Goal: Task Accomplishment & Management: Use online tool/utility

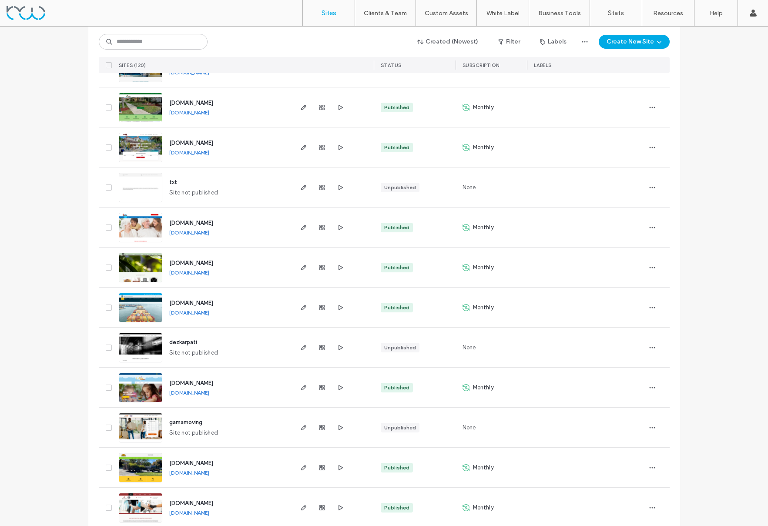
scroll to position [969, 0]
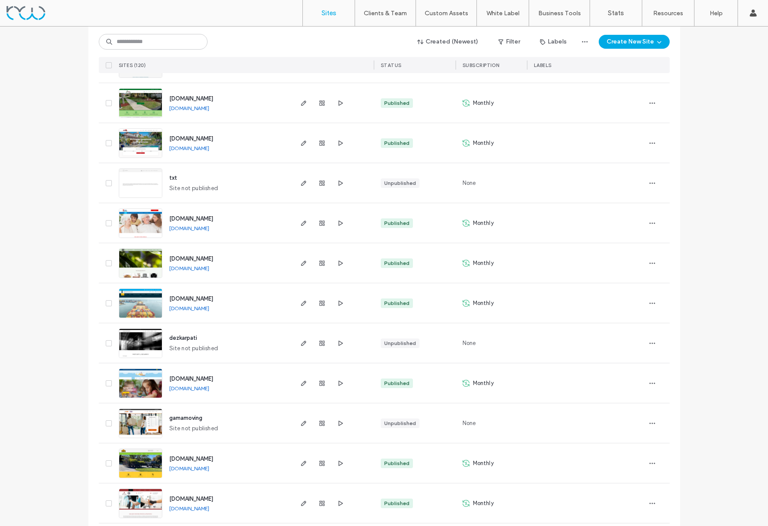
click at [132, 181] on img at bounding box center [140, 198] width 43 height 59
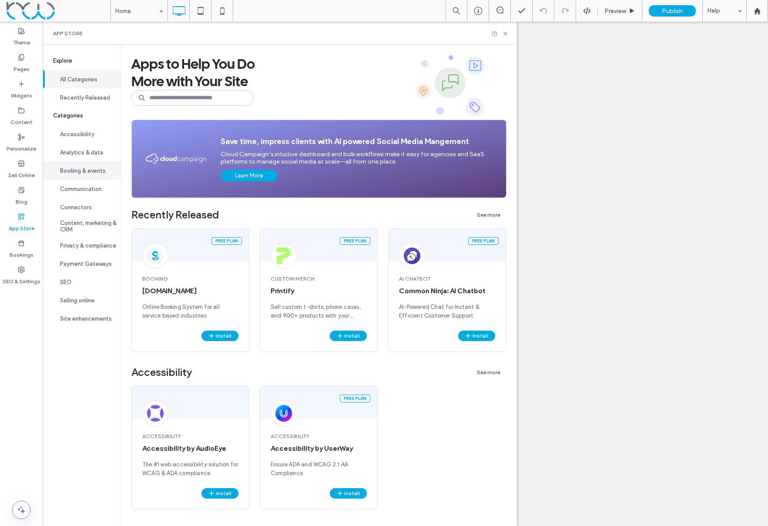
click at [93, 170] on button "Booking & events" at bounding box center [82, 170] width 78 height 18
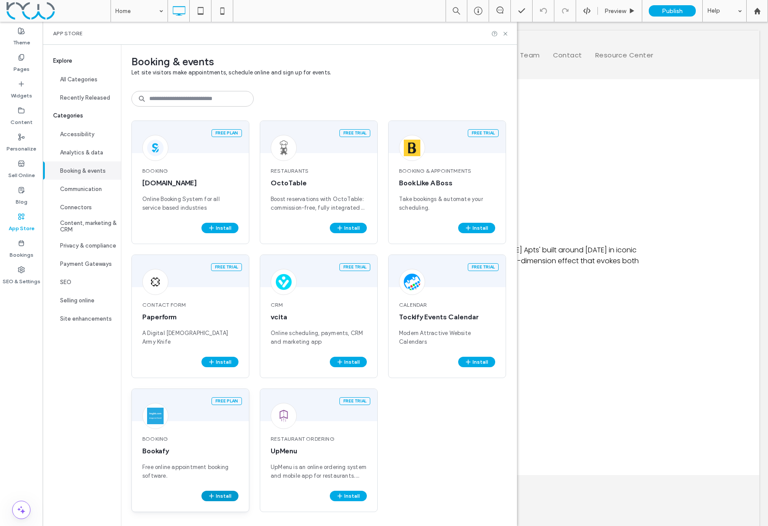
click at [217, 497] on button "Install" at bounding box center [219, 496] width 37 height 10
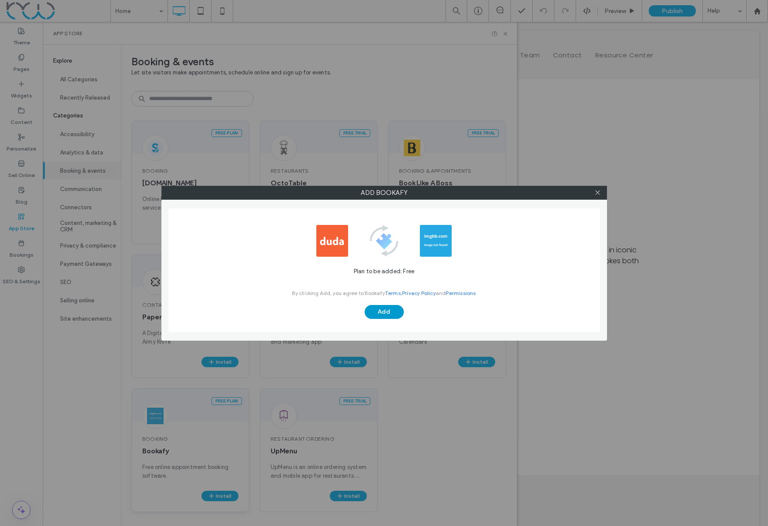
click at [381, 313] on button "Add" at bounding box center [384, 312] width 39 height 14
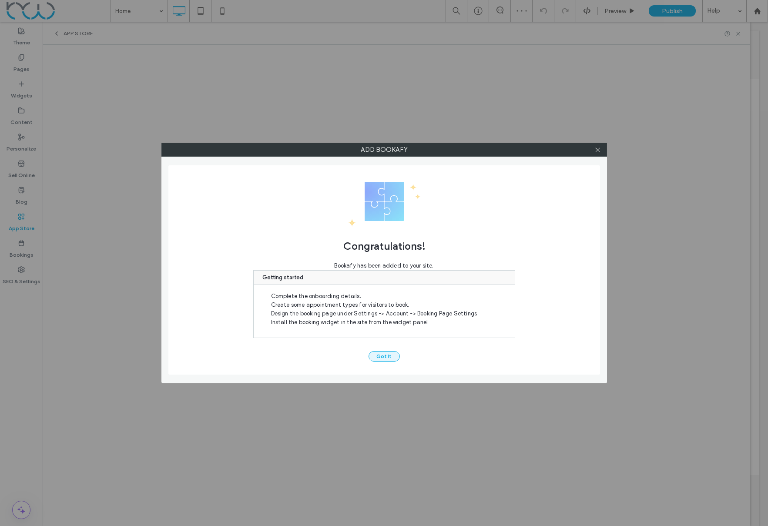
click at [381, 356] on button "Got It" at bounding box center [383, 356] width 31 height 10
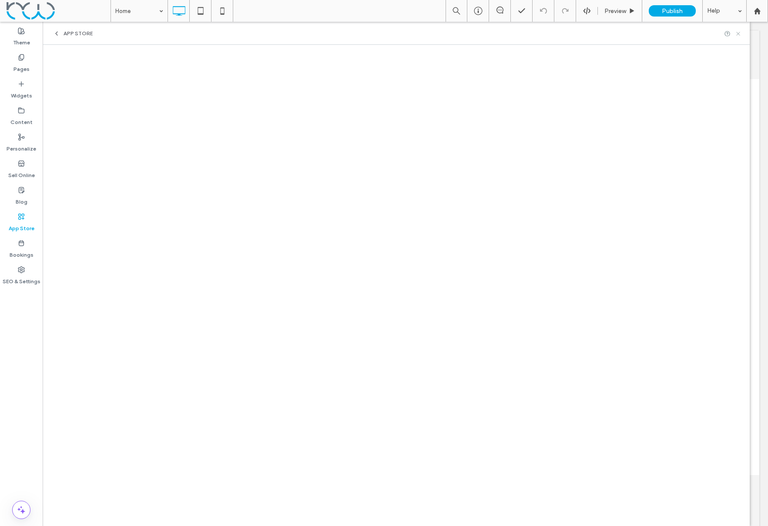
click at [736, 32] on use at bounding box center [737, 33] width 3 height 3
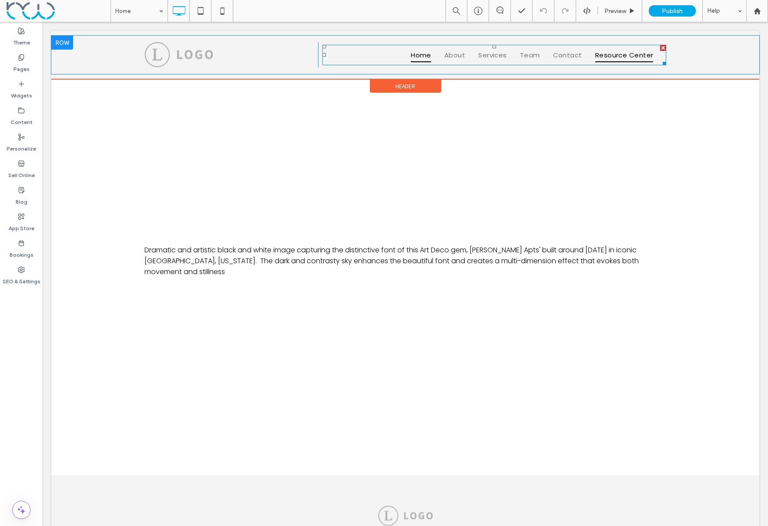
click at [633, 55] on span "Resource Center" at bounding box center [624, 55] width 58 height 14
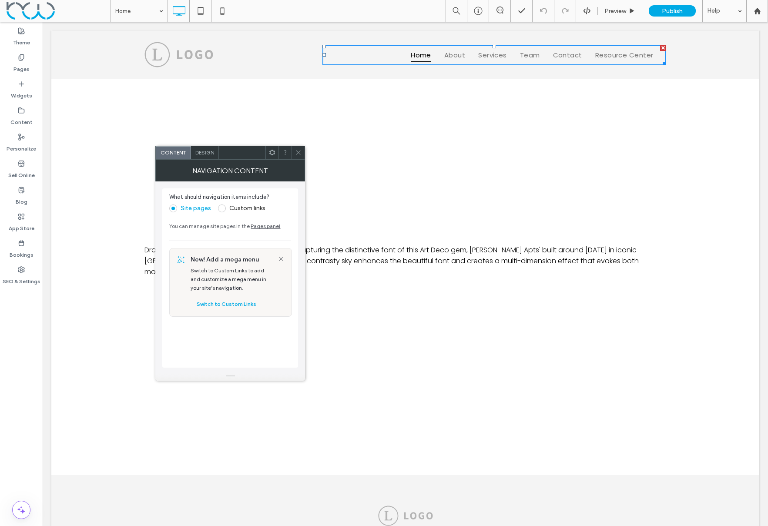
drag, startPoint x: 295, startPoint y: 157, endPoint x: 293, endPoint y: 148, distance: 9.0
click at [295, 154] on span at bounding box center [298, 152] width 7 height 13
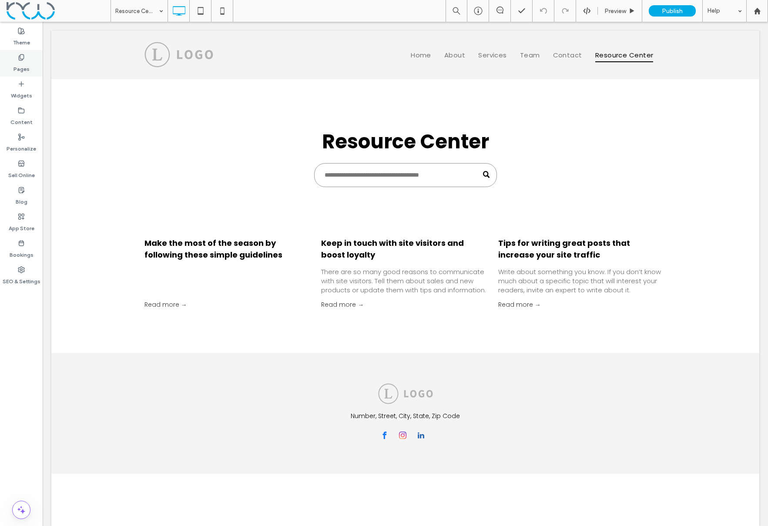
click at [16, 62] on label "Pages" at bounding box center [21, 67] width 16 height 12
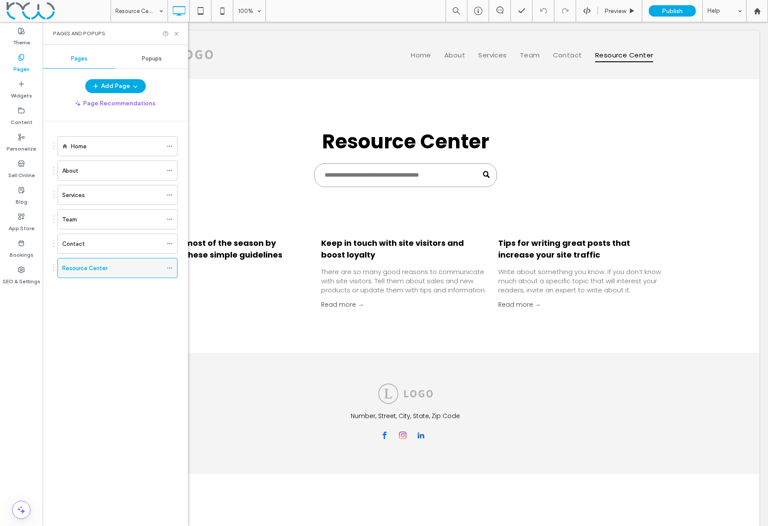
click at [170, 268] on use at bounding box center [169, 268] width 5 height 1
click at [177, 33] on icon at bounding box center [176, 33] width 7 height 7
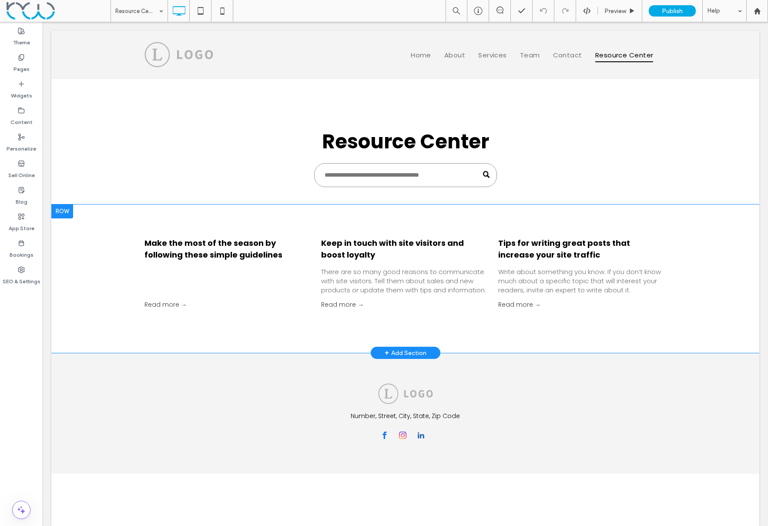
click at [251, 215] on div "Make the most of the season by following these simple guidelines By dez karpati…" at bounding box center [405, 278] width 708 height 149
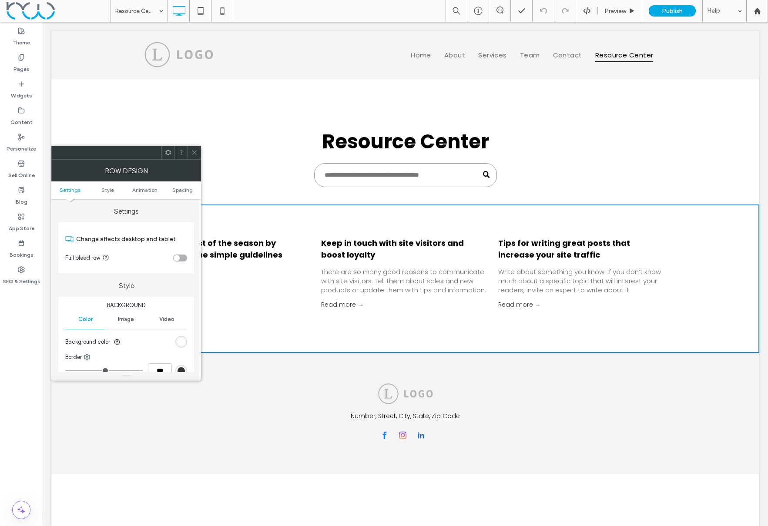
click at [189, 148] on div at bounding box center [193, 152] width 13 height 13
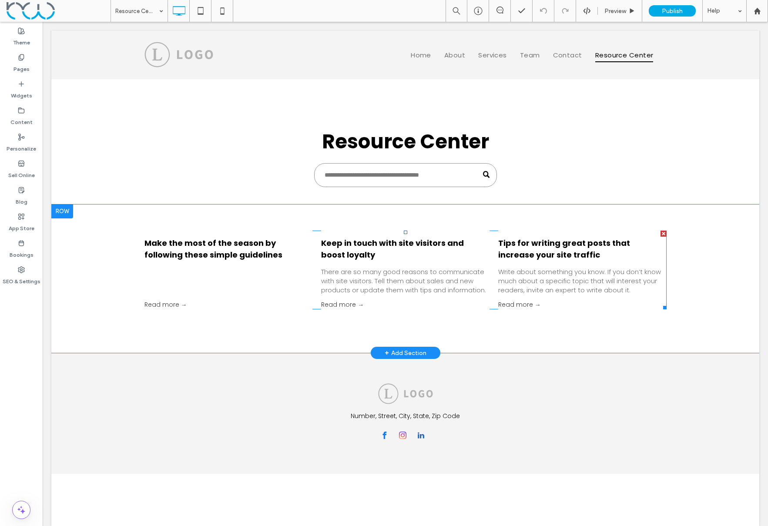
click at [193, 252] on link "Make the most of the season by following these simple guidelines" at bounding box center [228, 248] width 168 height 23
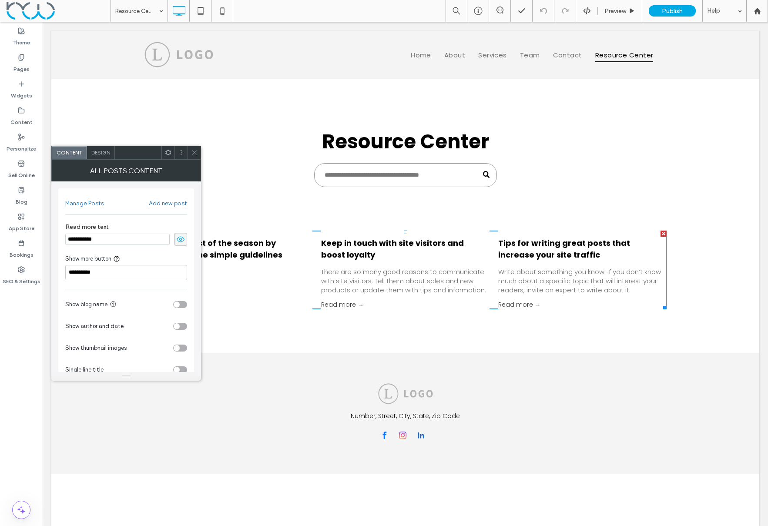
click at [80, 203] on div "Manage Posts" at bounding box center [84, 203] width 39 height 7
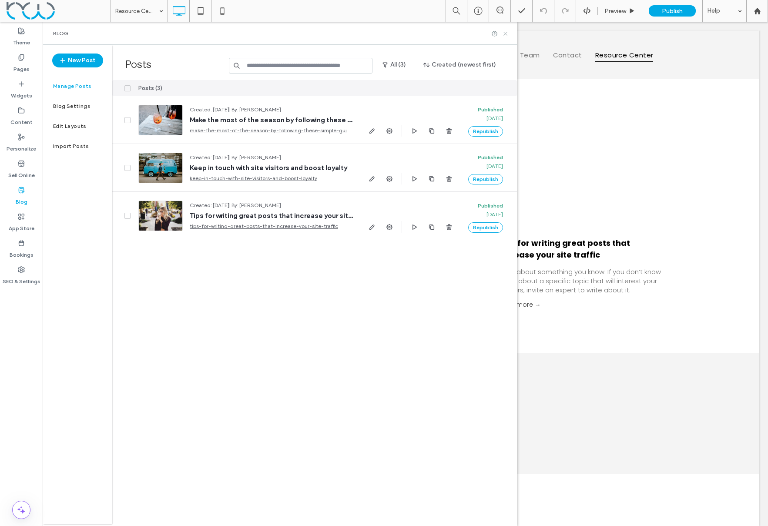
click at [505, 34] on icon at bounding box center [505, 33] width 7 height 7
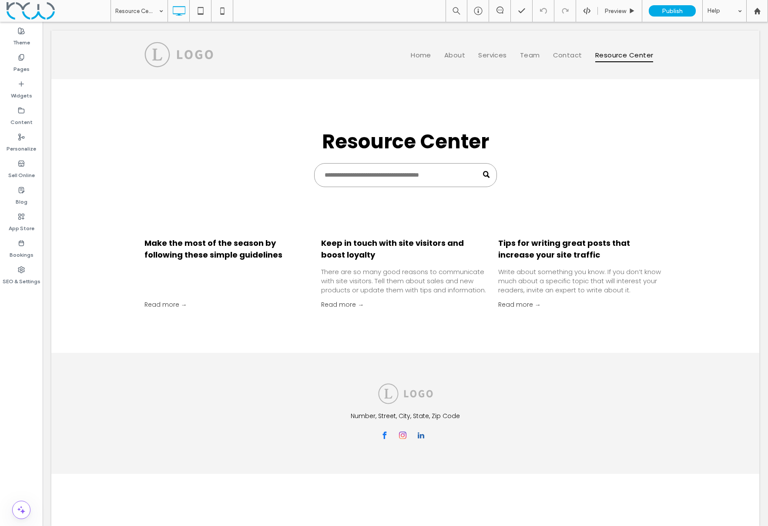
drag, startPoint x: 117, startPoint y: 11, endPoint x: 120, endPoint y: 20, distance: 10.2
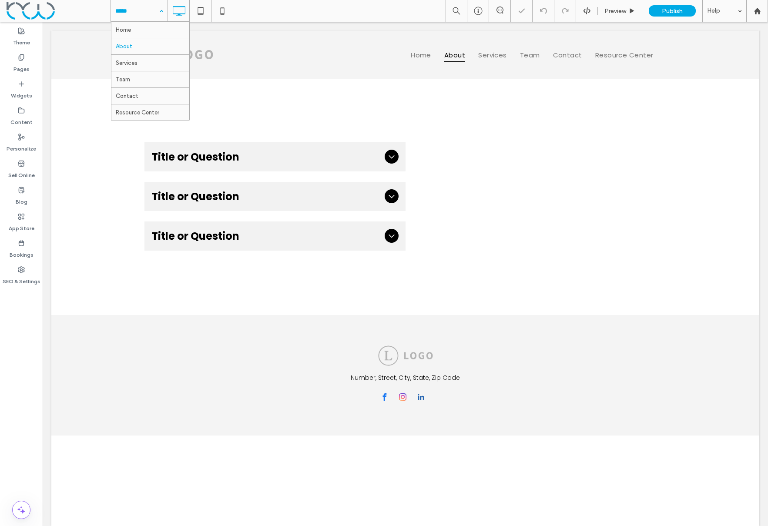
click at [139, 6] on input at bounding box center [136, 11] width 43 height 22
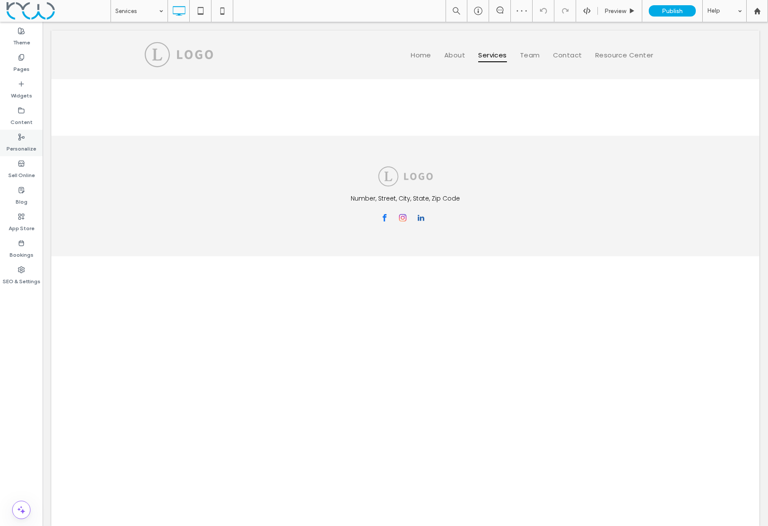
click at [15, 141] on label "Personalize" at bounding box center [22, 147] width 30 height 12
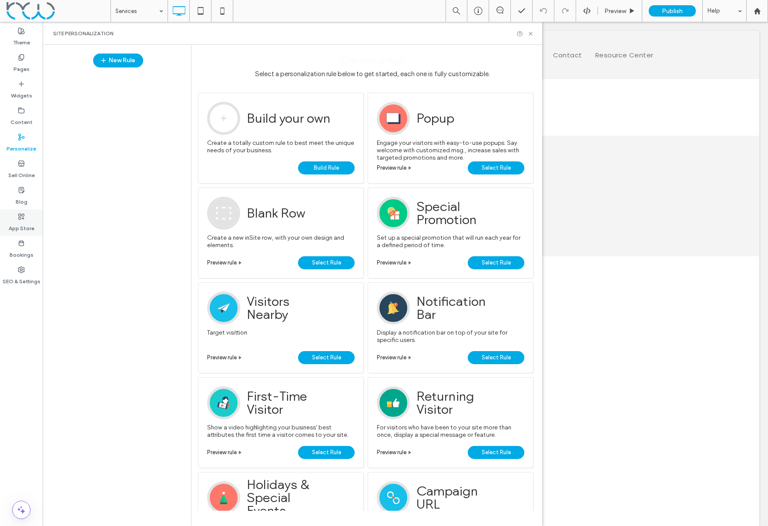
click at [17, 224] on label "App Store" at bounding box center [22, 226] width 26 height 12
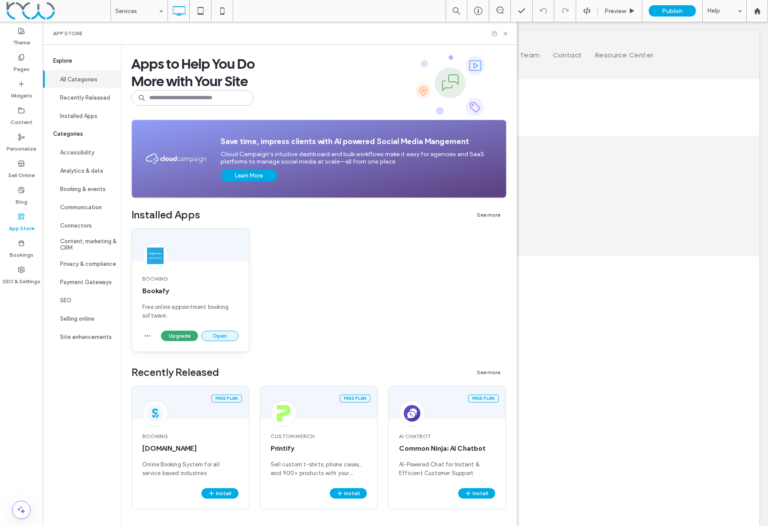
click at [220, 335] on button "Open" at bounding box center [219, 336] width 37 height 10
